Goal: Find specific page/section: Find specific page/section

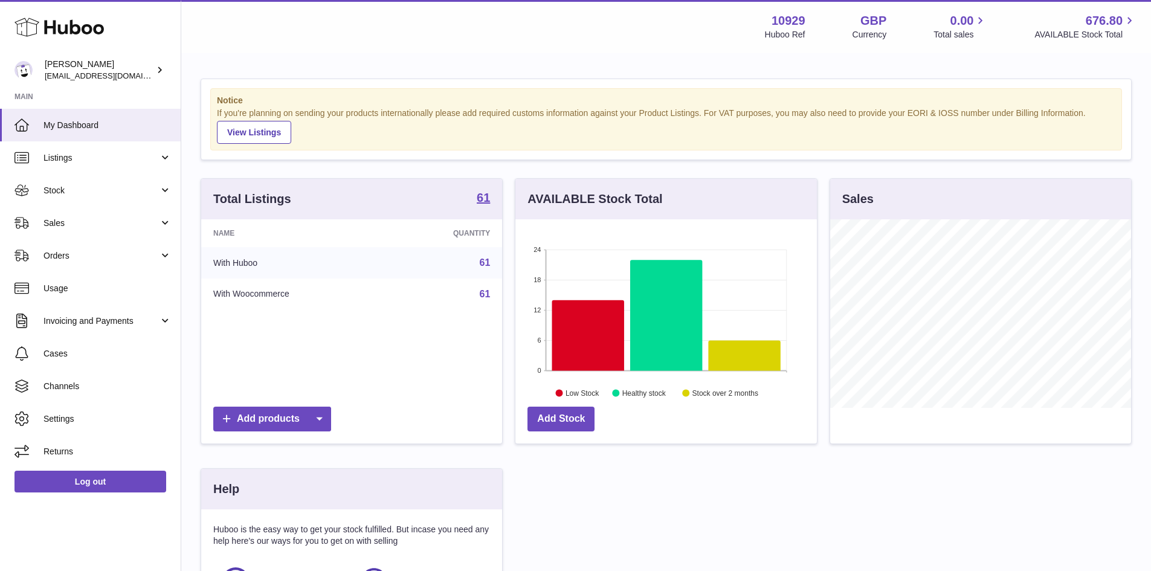
scroll to position [189, 302]
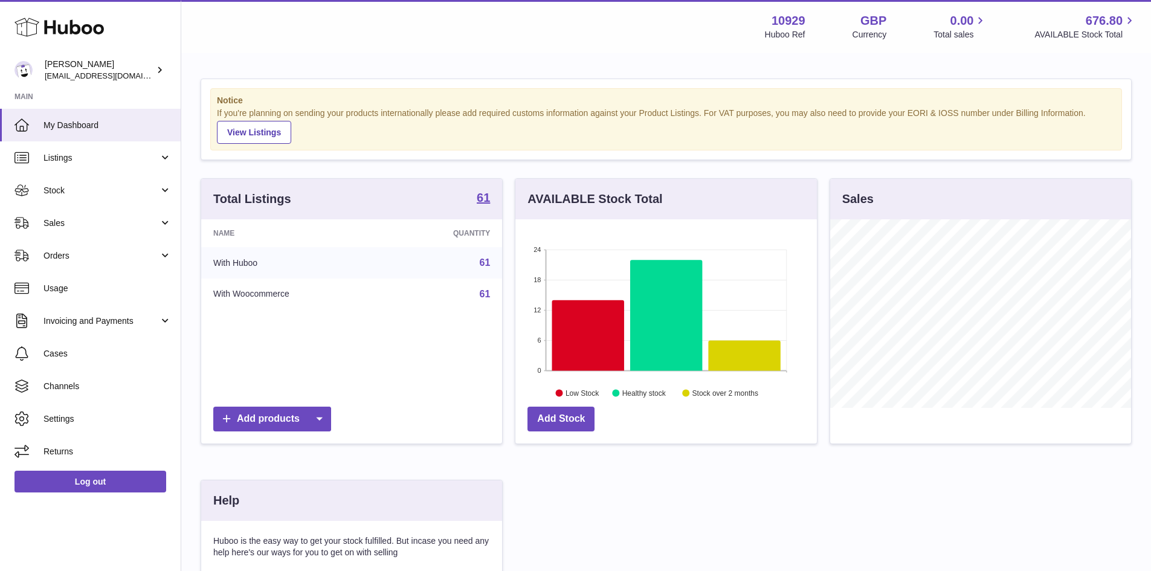
click at [488, 263] on link "61" at bounding box center [485, 262] width 11 height 10
click at [69, 27] on icon at bounding box center [59, 27] width 89 height 24
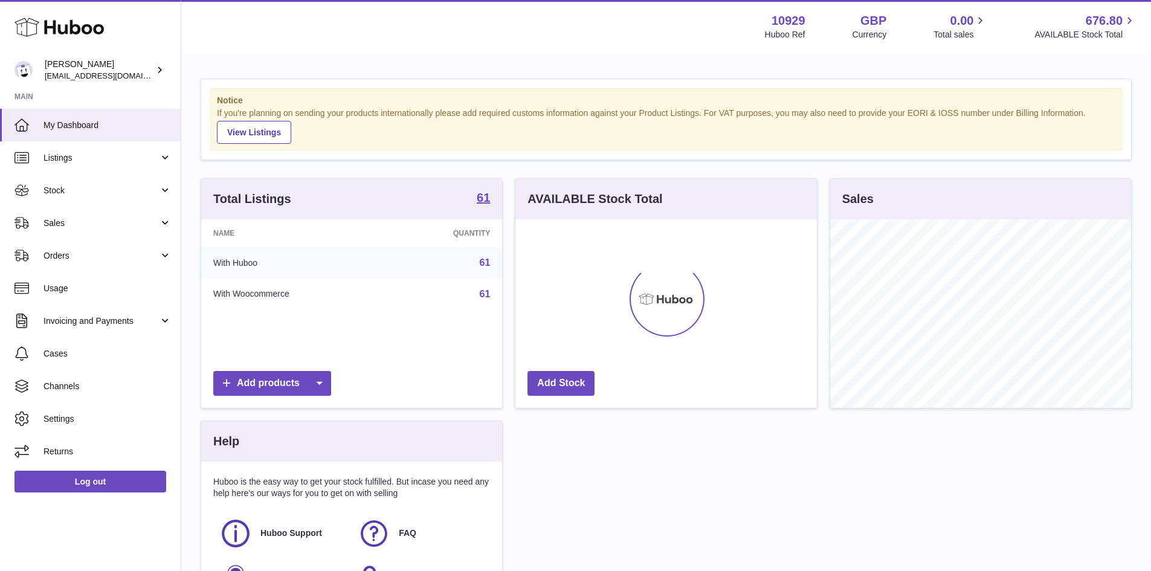
scroll to position [189, 302]
